Goal: Information Seeking & Learning: Find specific fact

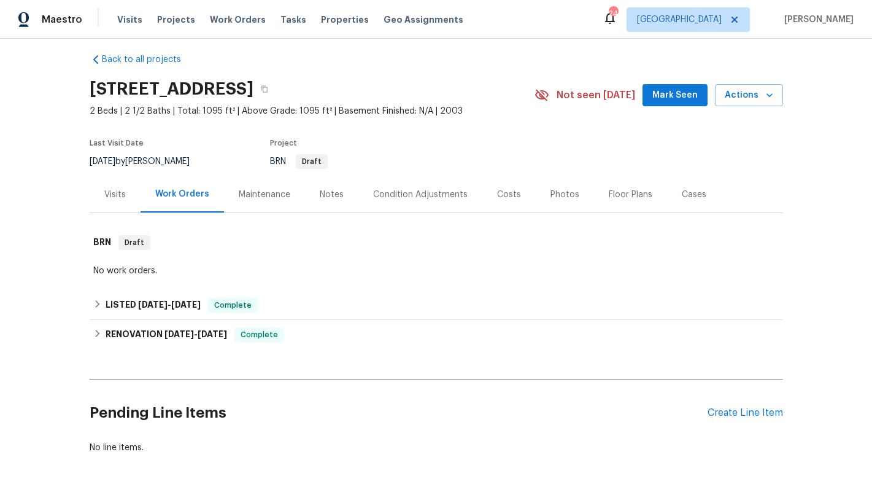
scroll to position [23, 0]
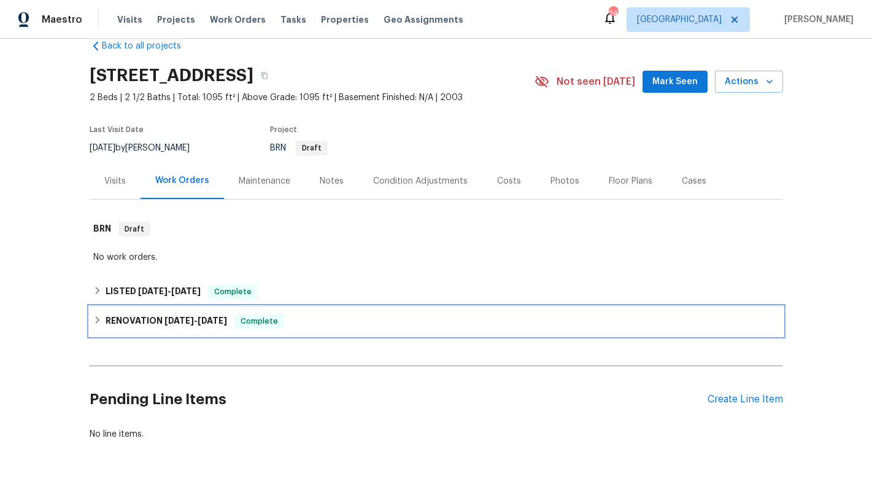
click at [125, 320] on h6 "RENOVATION [DATE] - [DATE]" at bounding box center [167, 321] width 122 height 15
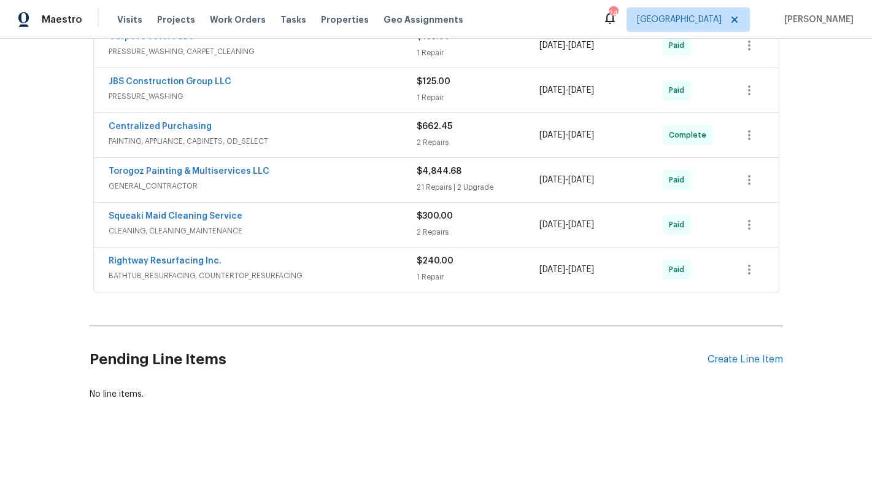
scroll to position [367, 0]
click at [188, 269] on span "BATHTUB_RESURFACING, COUNTERTOP_RESURFACING" at bounding box center [263, 275] width 308 height 12
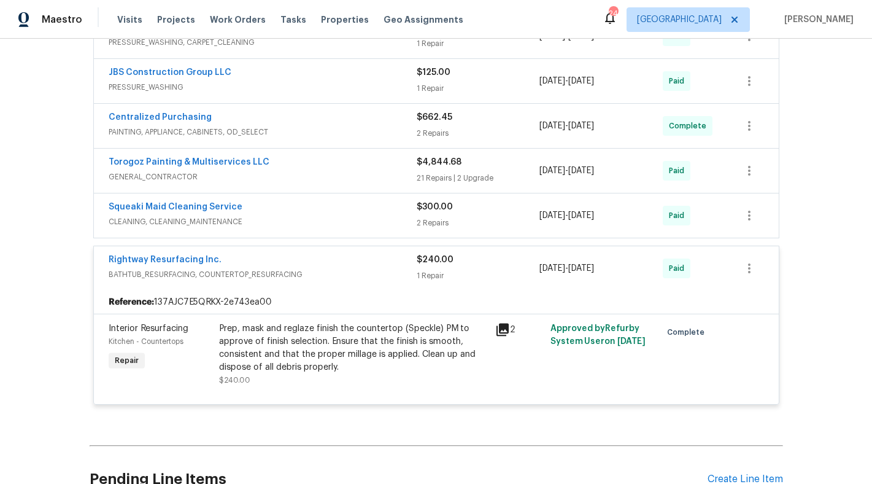
click at [167, 219] on span "CLEANING, CLEANING_MAINTENANCE" at bounding box center [263, 221] width 308 height 12
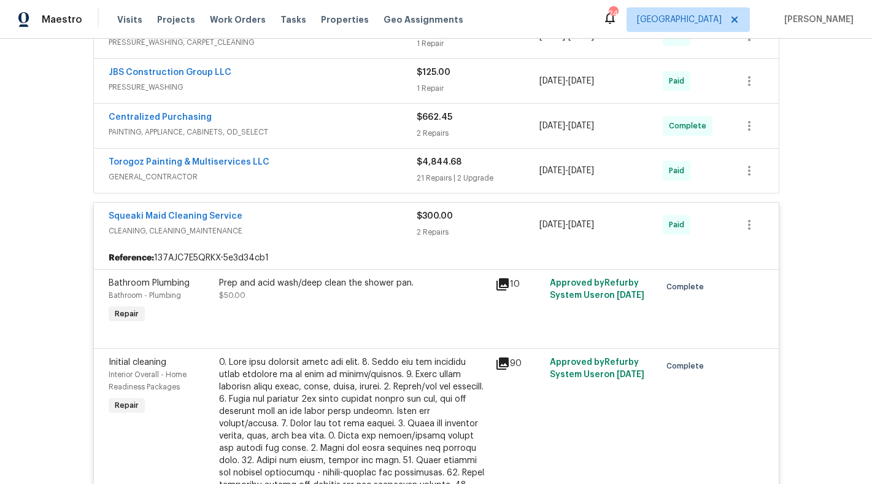
click at [152, 176] on span "GENERAL_CONTRACTOR" at bounding box center [263, 177] width 308 height 12
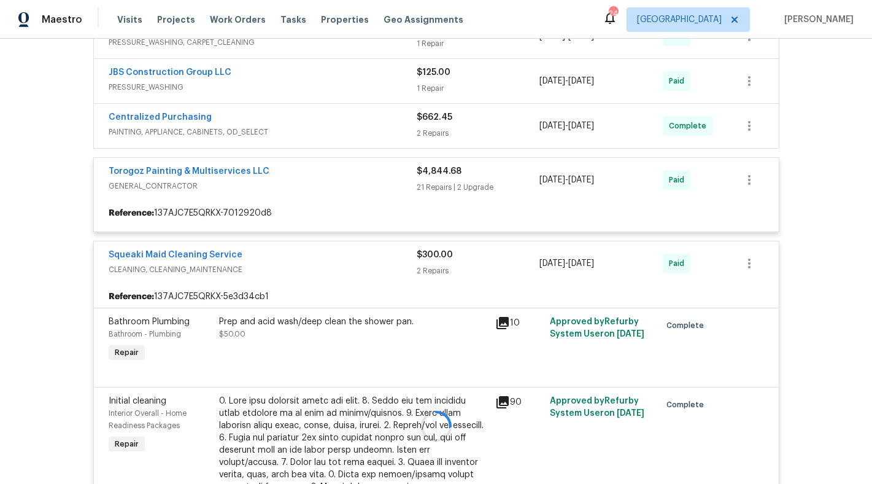
click at [154, 132] on div at bounding box center [436, 425] width 693 height 907
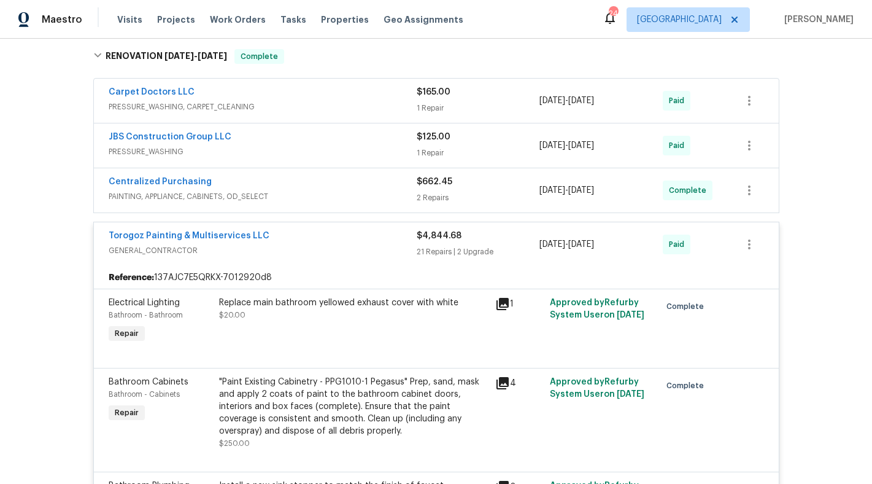
scroll to position [193, 0]
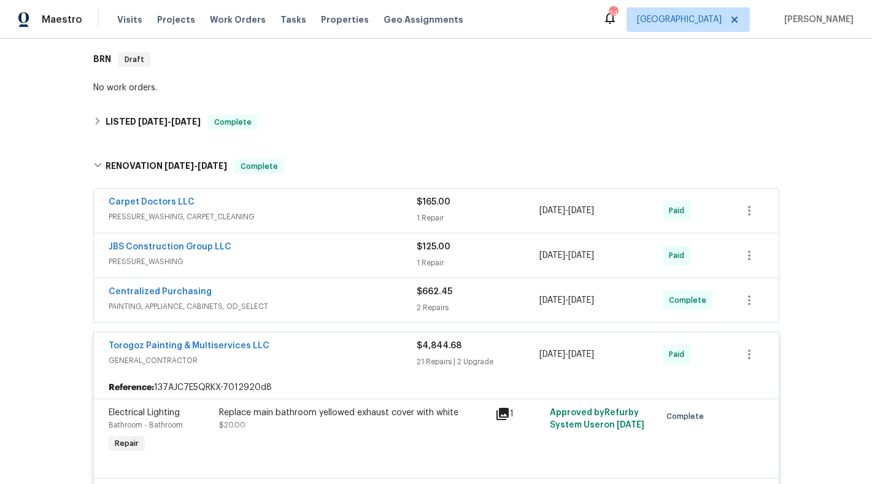
click at [163, 264] on span "PRESSURE_WASHING" at bounding box center [263, 261] width 308 height 12
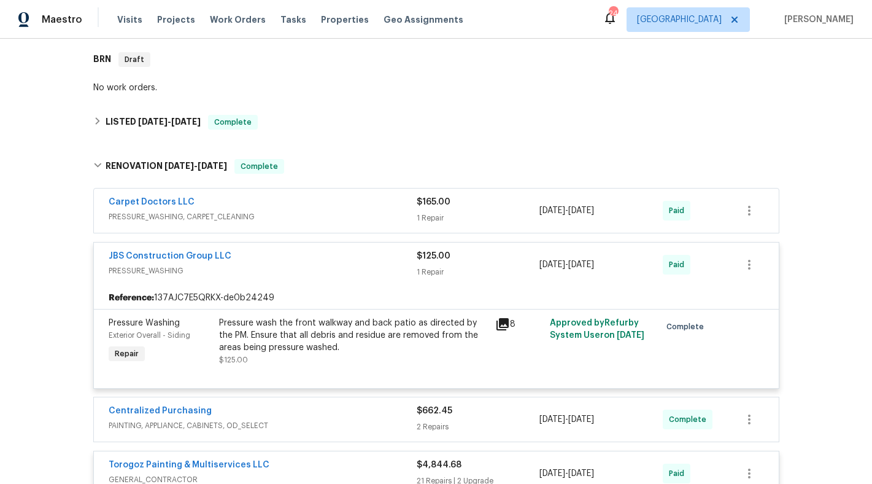
click at [151, 219] on span "PRESSURE_WASHING, CARPET_CLEANING" at bounding box center [263, 217] width 308 height 12
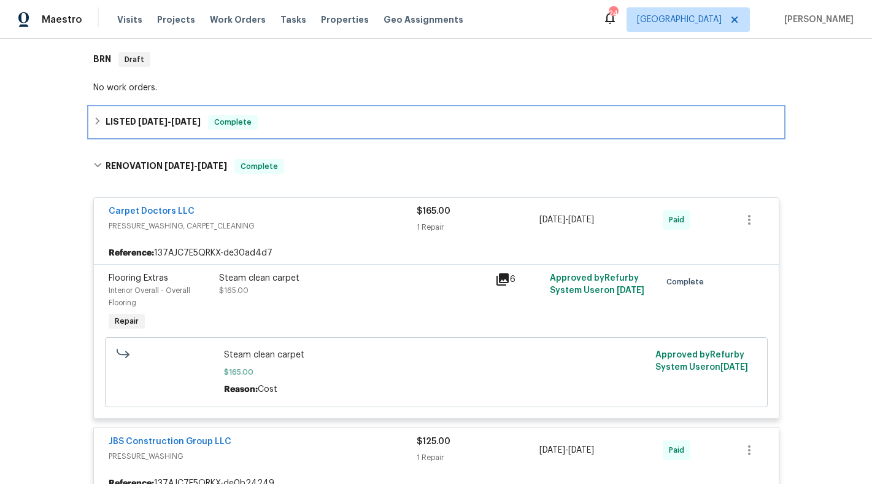
click at [145, 120] on span "[DATE]" at bounding box center [152, 121] width 29 height 9
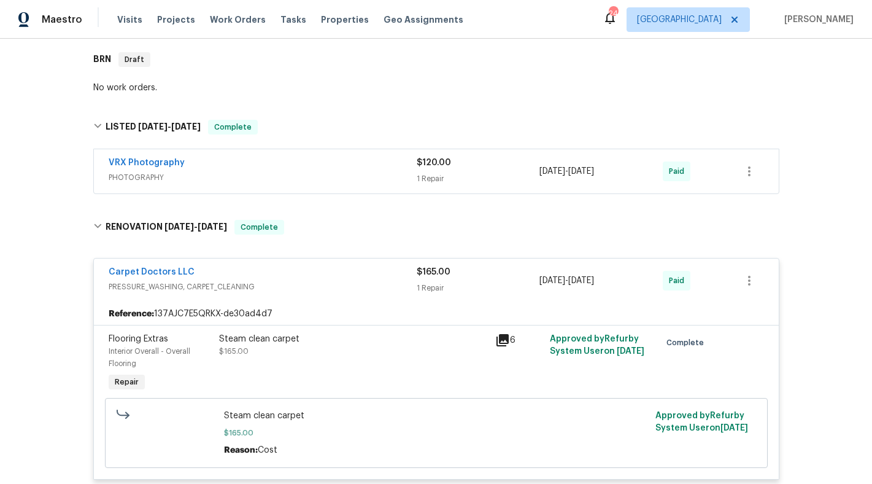
click at [139, 180] on span "PHOTOGRAPHY" at bounding box center [263, 177] width 308 height 12
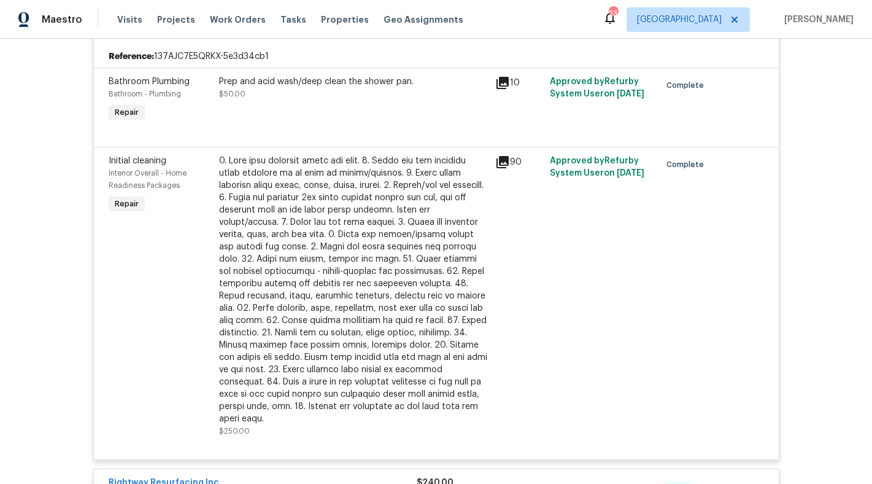
scroll to position [3145, 0]
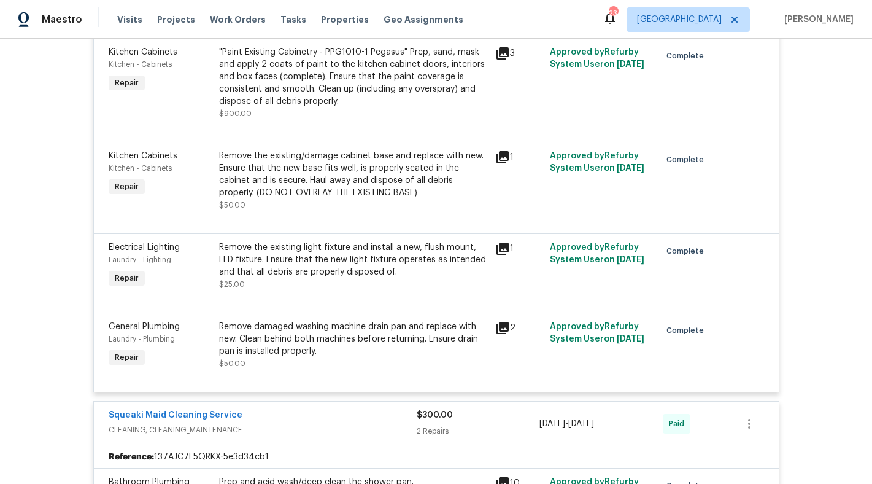
click at [503, 326] on icon at bounding box center [502, 328] width 12 height 12
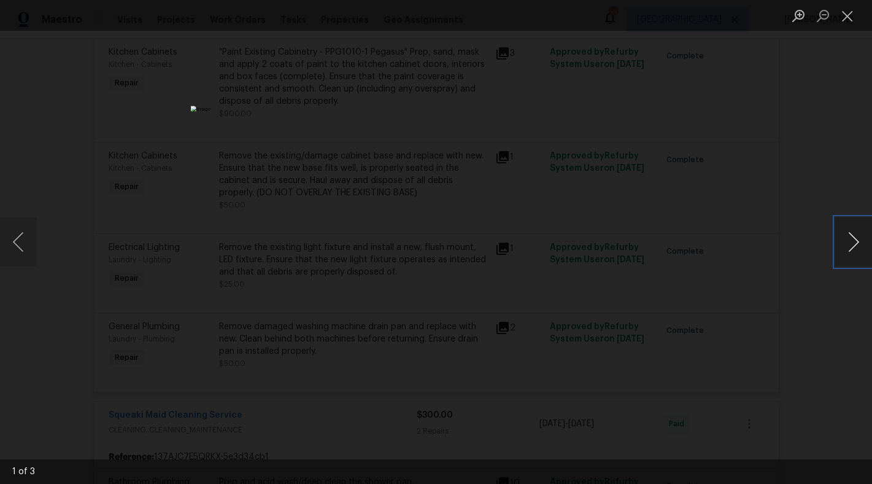
click at [851, 239] on button "Next image" at bounding box center [853, 241] width 37 height 49
click at [851, 238] on button "Next image" at bounding box center [853, 241] width 37 height 49
click at [803, 352] on div "Lightbox" at bounding box center [436, 242] width 872 height 484
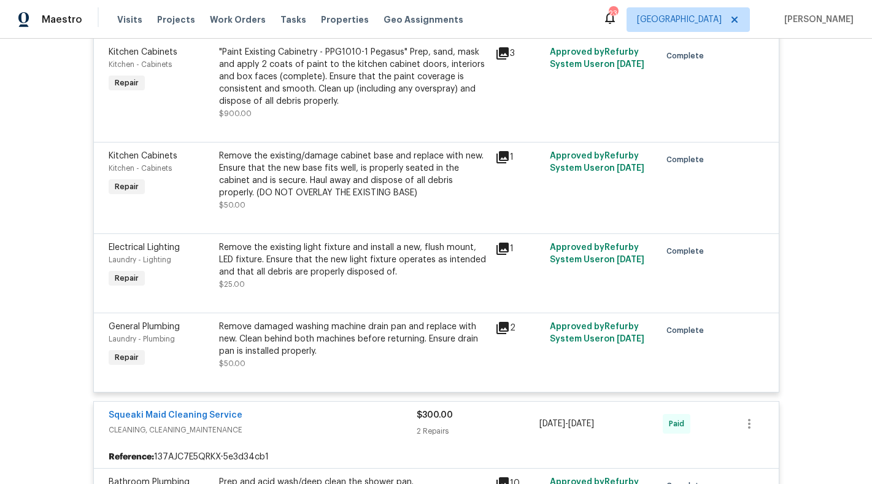
click at [501, 322] on icon at bounding box center [502, 328] width 12 height 12
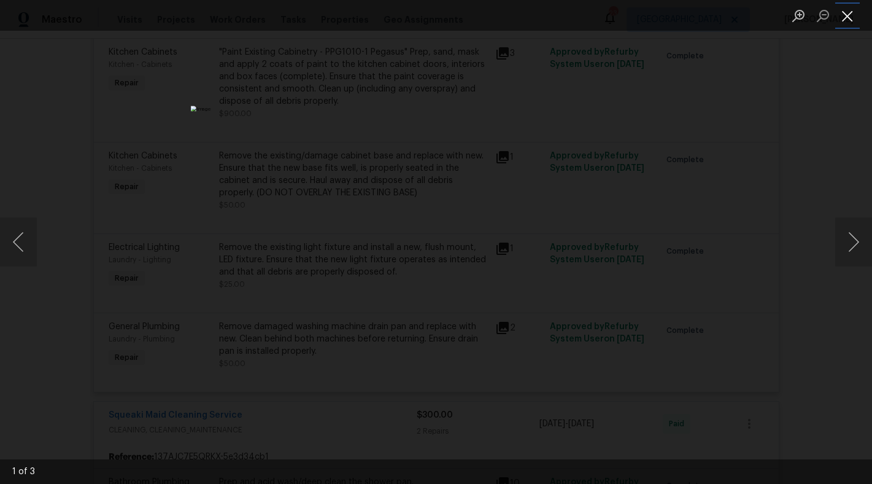
click at [848, 13] on button "Close lightbox" at bounding box center [847, 15] width 25 height 21
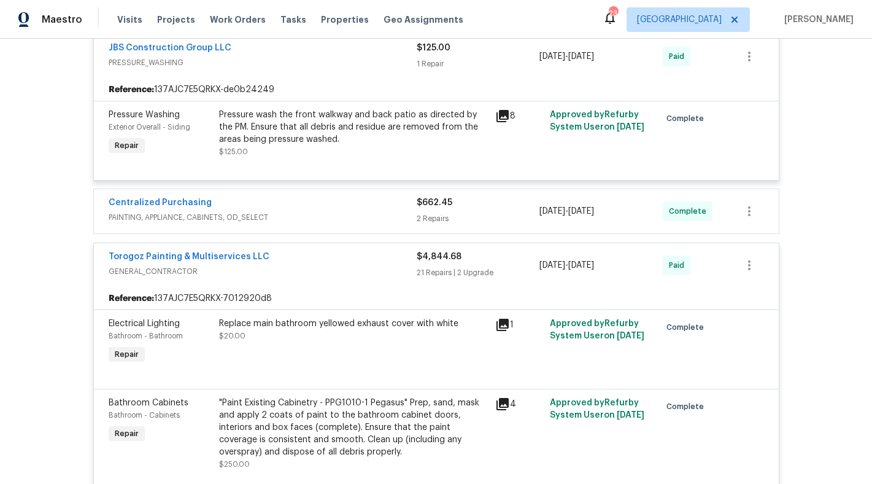
scroll to position [768, 0]
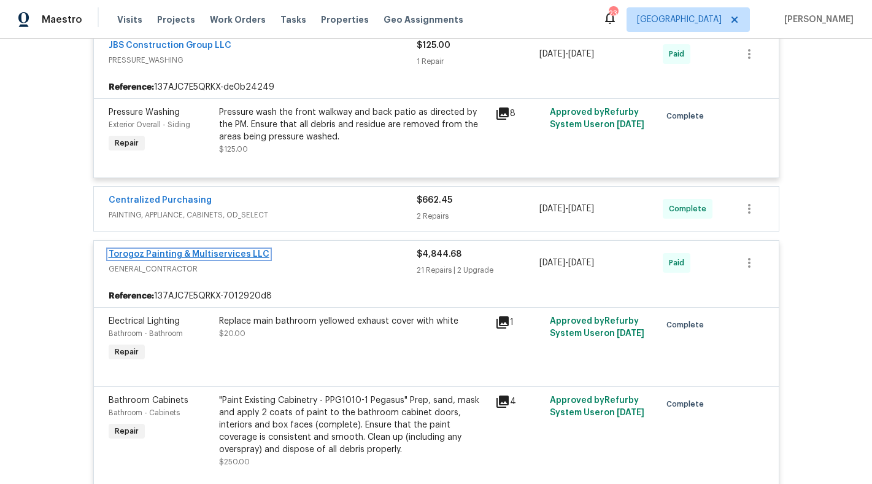
click at [129, 256] on link "Torogoz Painting & Multiservices LLC" at bounding box center [189, 254] width 161 height 9
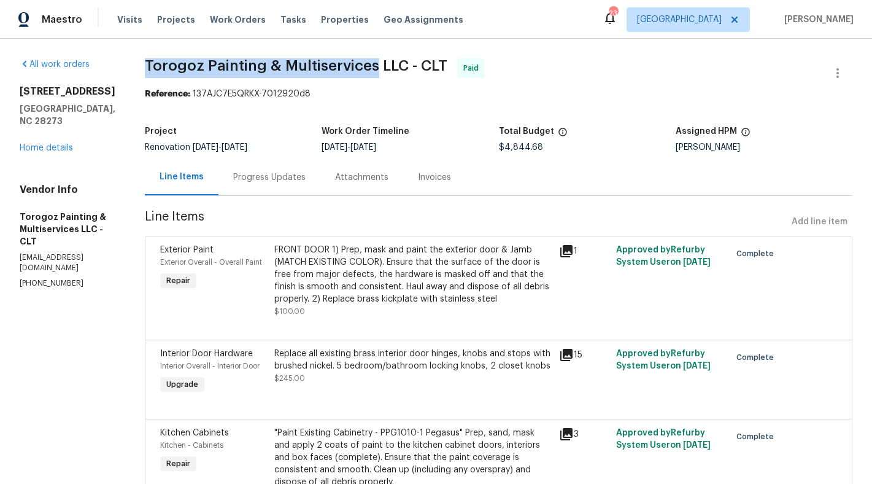
drag, startPoint x: 176, startPoint y: 64, endPoint x: 393, endPoint y: 70, distance: 218.0
click at [401, 70] on span "Torogoz Painting & Multiservices LLC - CLT" at bounding box center [296, 65] width 303 height 15
copy span "Torogoz Painting & Multiservices"
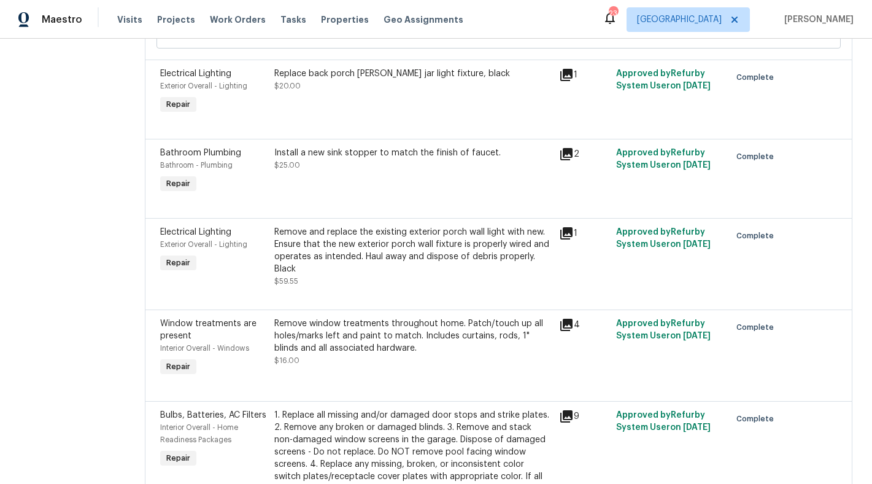
scroll to position [821, 0]
